Goal: Transaction & Acquisition: Obtain resource

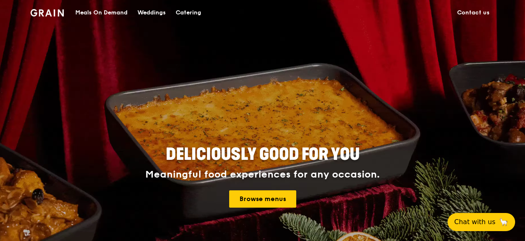
click at [181, 13] on div "Catering" at bounding box center [189, 12] width 26 height 25
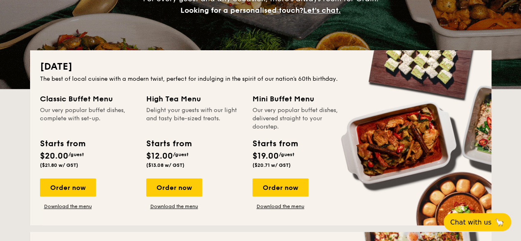
scroll to position [139, 0]
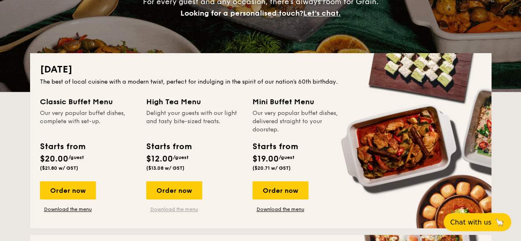
click at [174, 209] on link "Download the menu" at bounding box center [174, 209] width 56 height 7
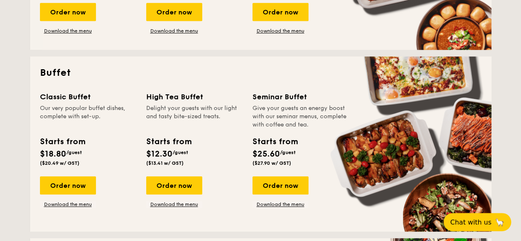
scroll to position [331, 0]
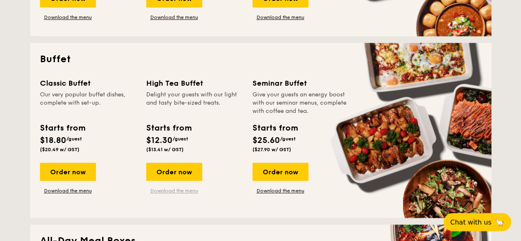
click at [168, 190] on link "Download the menu" at bounding box center [174, 190] width 56 height 7
